Goal: Transaction & Acquisition: Download file/media

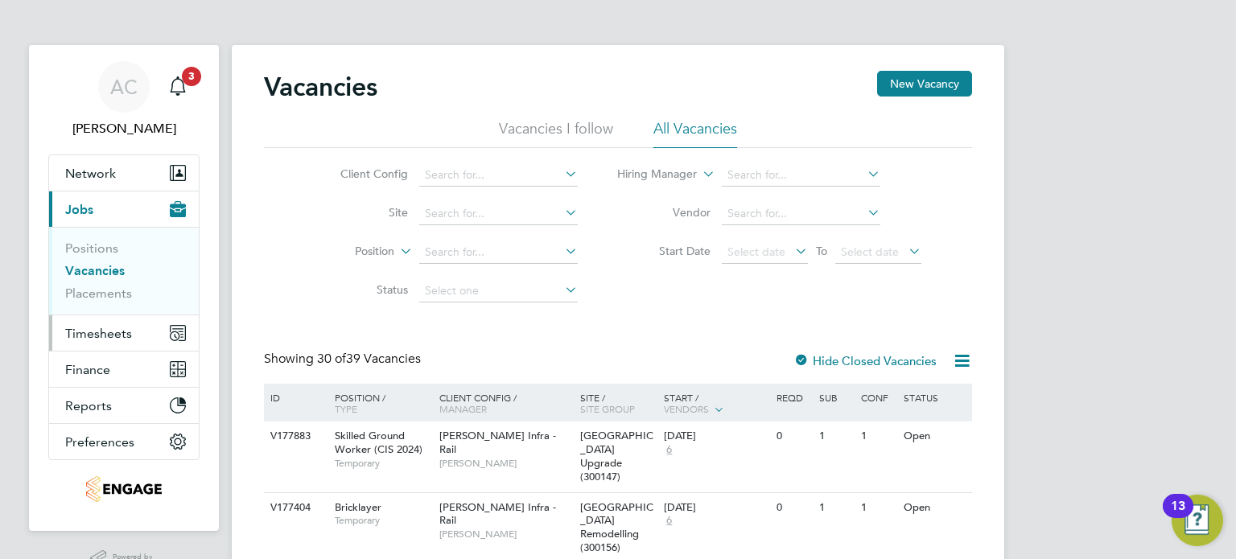
click at [99, 331] on span "Timesheets" at bounding box center [98, 333] width 67 height 15
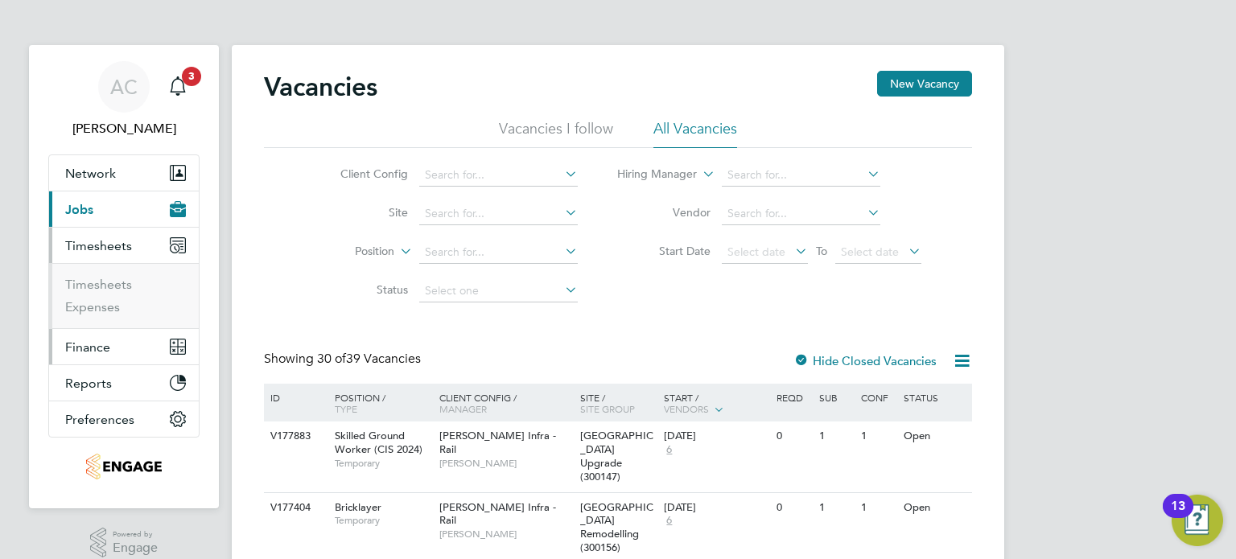
click at [106, 351] on span "Finance" at bounding box center [87, 347] width 45 height 15
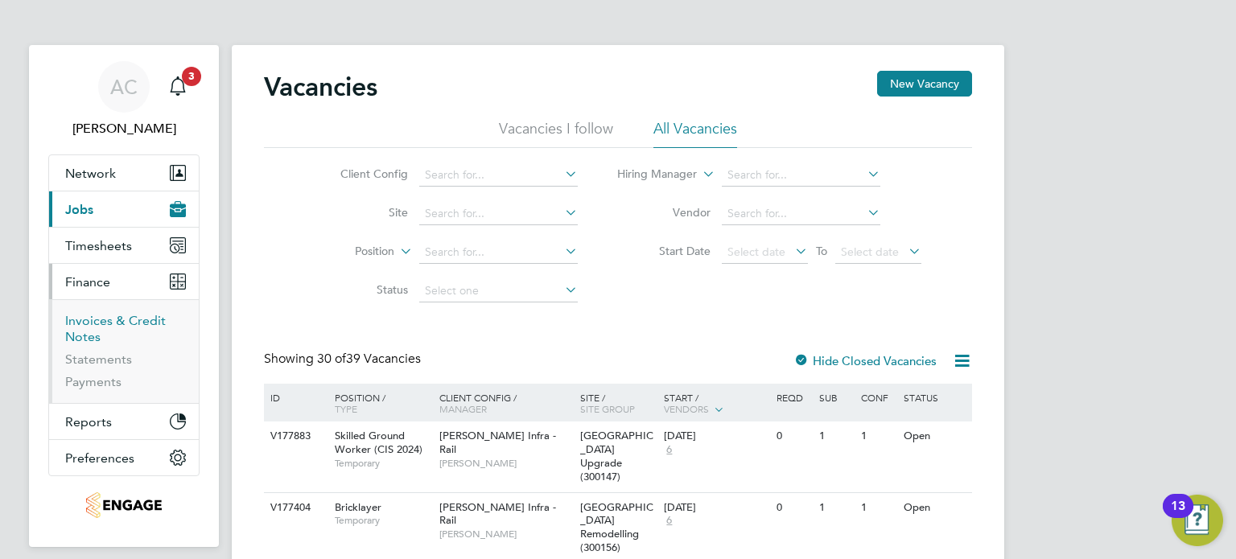
click at [101, 317] on link "Invoices & Credit Notes" at bounding box center [115, 328] width 101 height 31
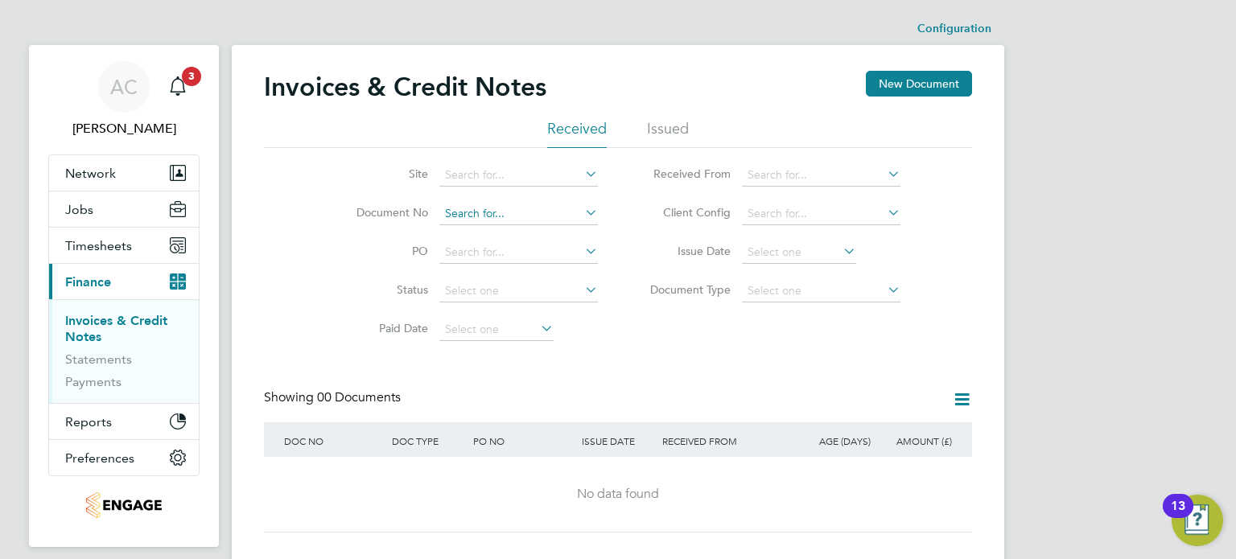
click at [463, 212] on input at bounding box center [518, 214] width 159 height 23
type input "7675"
click at [672, 116] on div "Invoices & Credit Notes New Document" at bounding box center [618, 95] width 708 height 48
click at [675, 122] on li "Issued" at bounding box center [668, 133] width 42 height 29
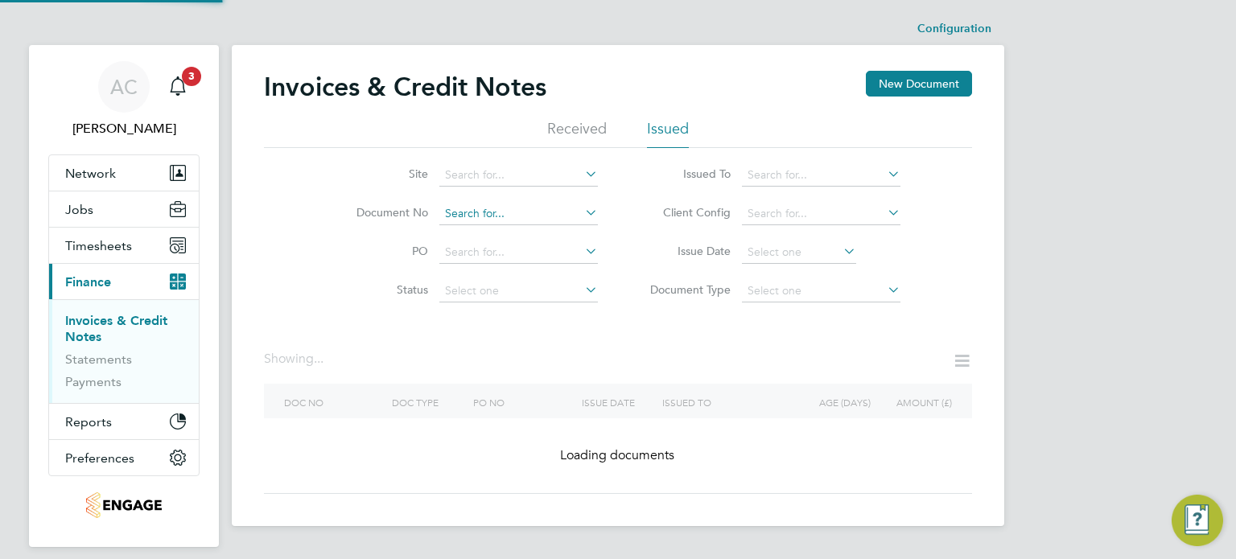
click at [483, 221] on input at bounding box center [518, 214] width 159 height 23
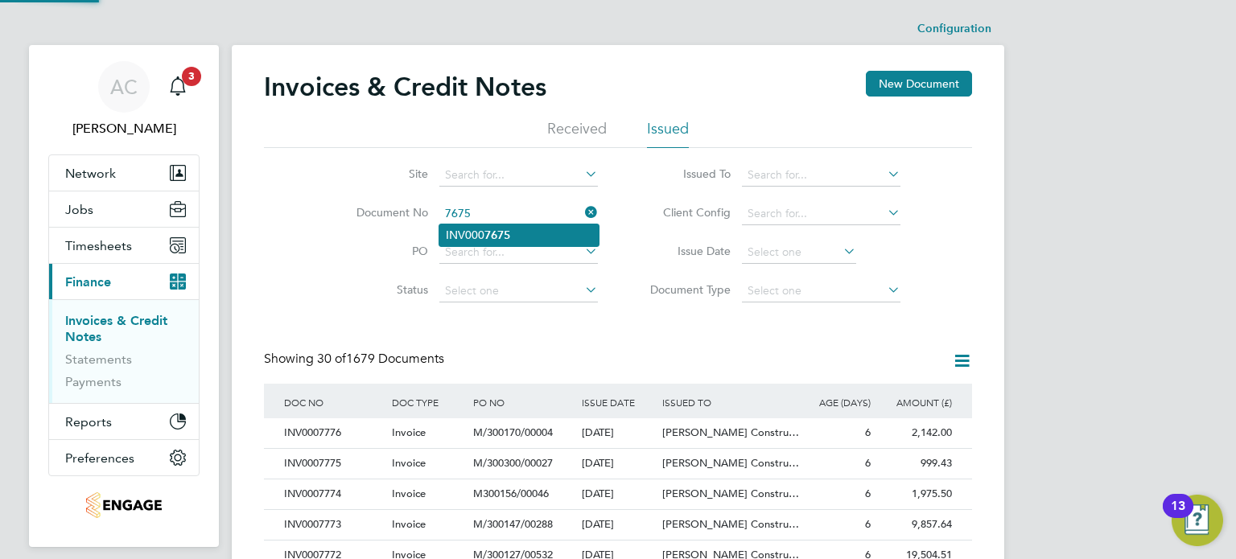
click at [476, 230] on li "INV000 7675" at bounding box center [518, 236] width 159 height 22
type input "INV0007675"
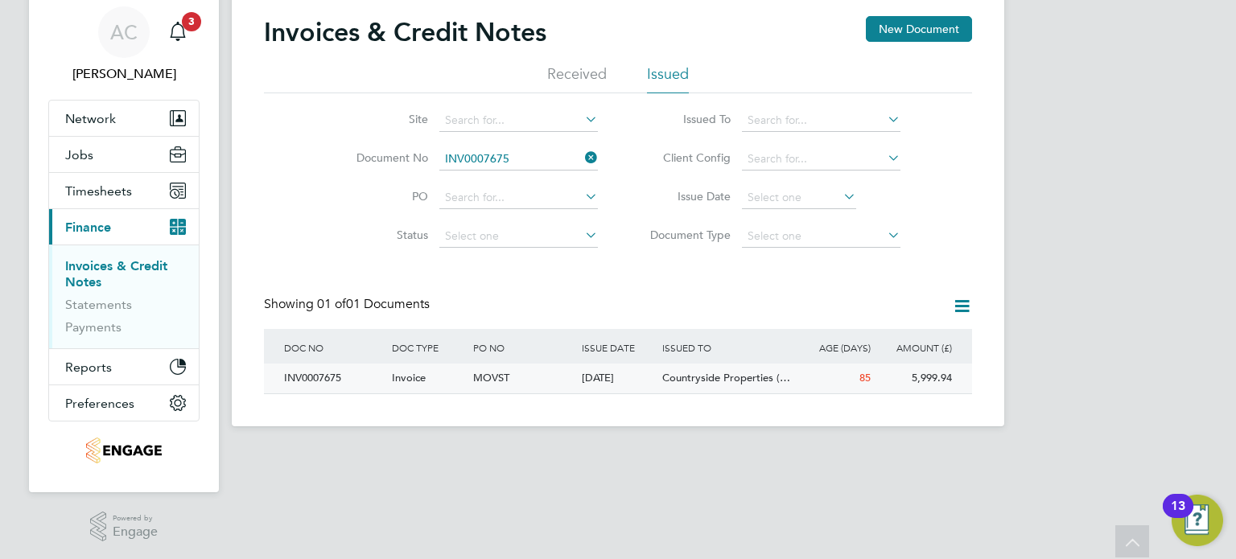
click at [476, 373] on span "MOVST" at bounding box center [491, 378] width 36 height 14
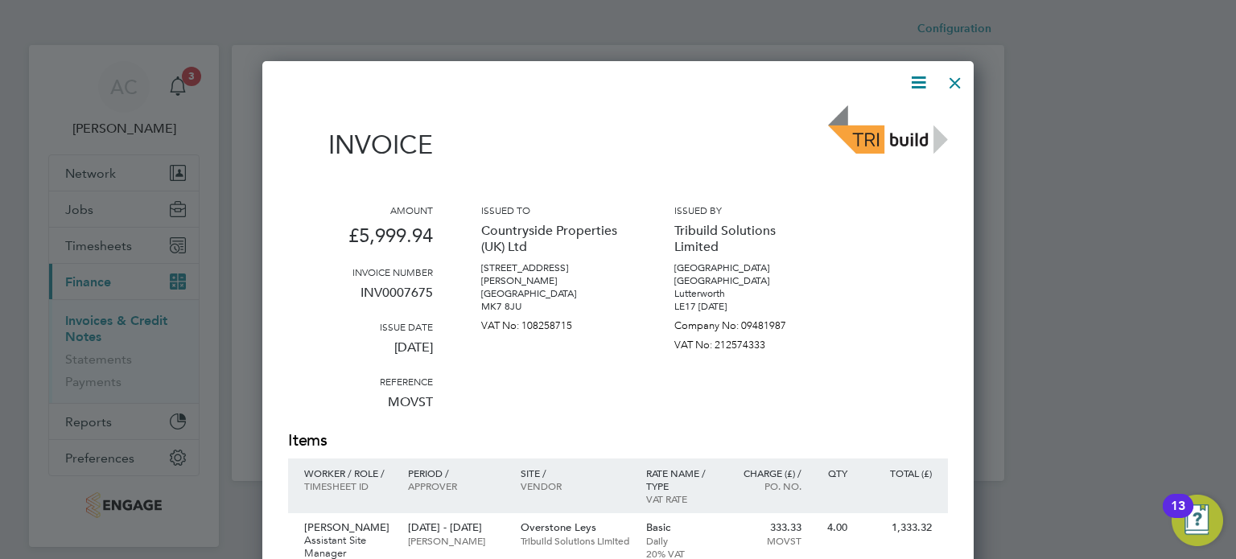
click at [913, 80] on icon at bounding box center [919, 82] width 20 height 20
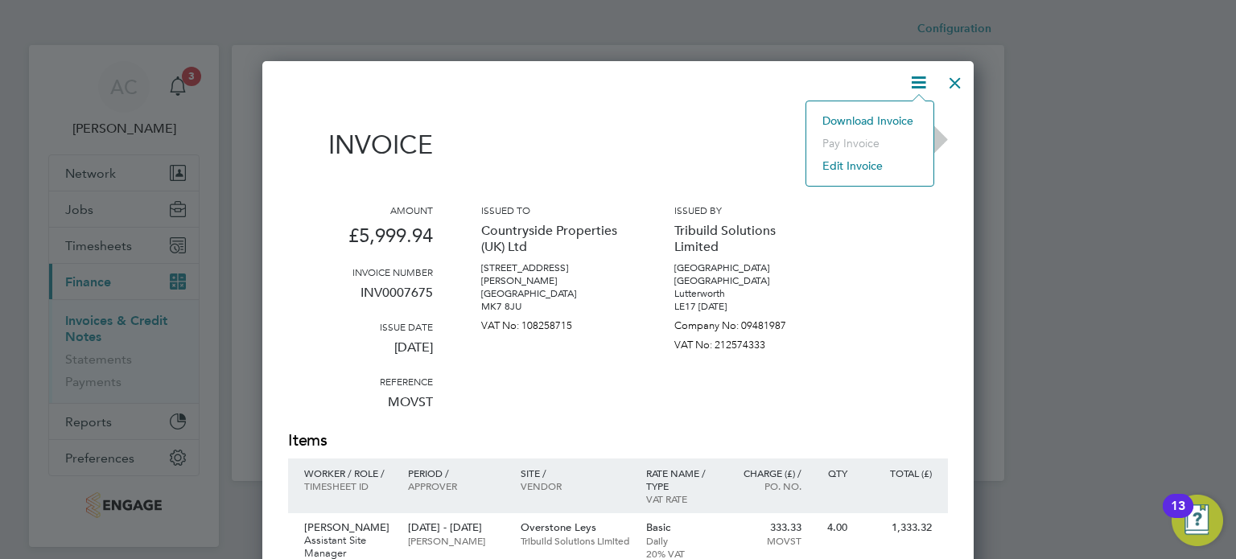
click at [896, 115] on li "Download Invoice" at bounding box center [869, 120] width 111 height 23
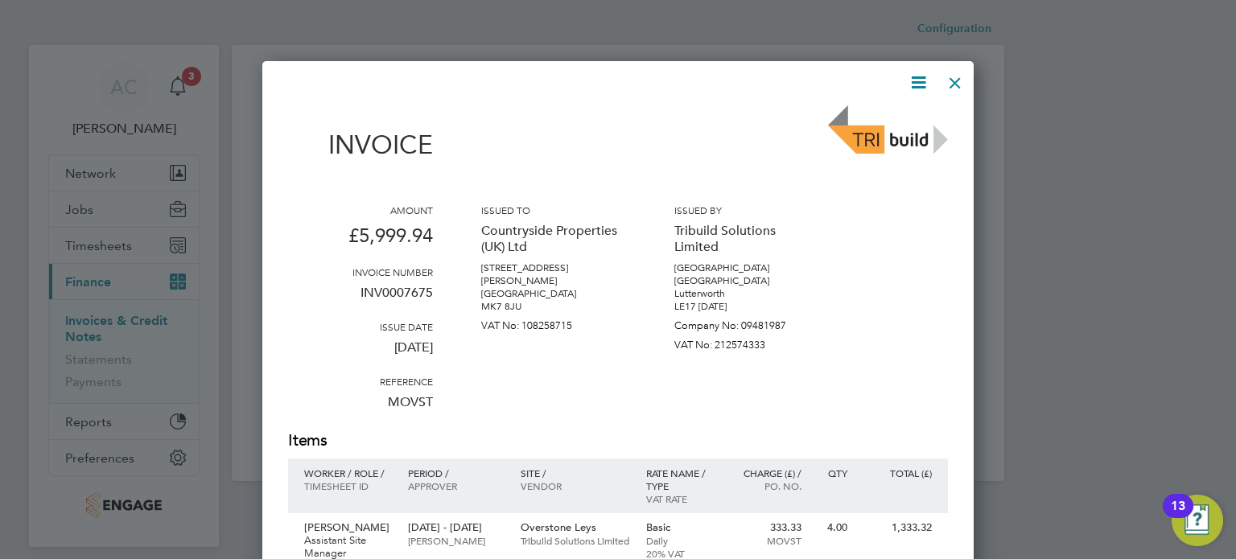
click at [546, 409] on div "Issued to Countryside Properties ([GEOGRAPHIC_DATA]) Ltd [STREET_ADDRESS][PERSO…" at bounding box center [553, 317] width 145 height 226
